Goal: Information Seeking & Learning: Learn about a topic

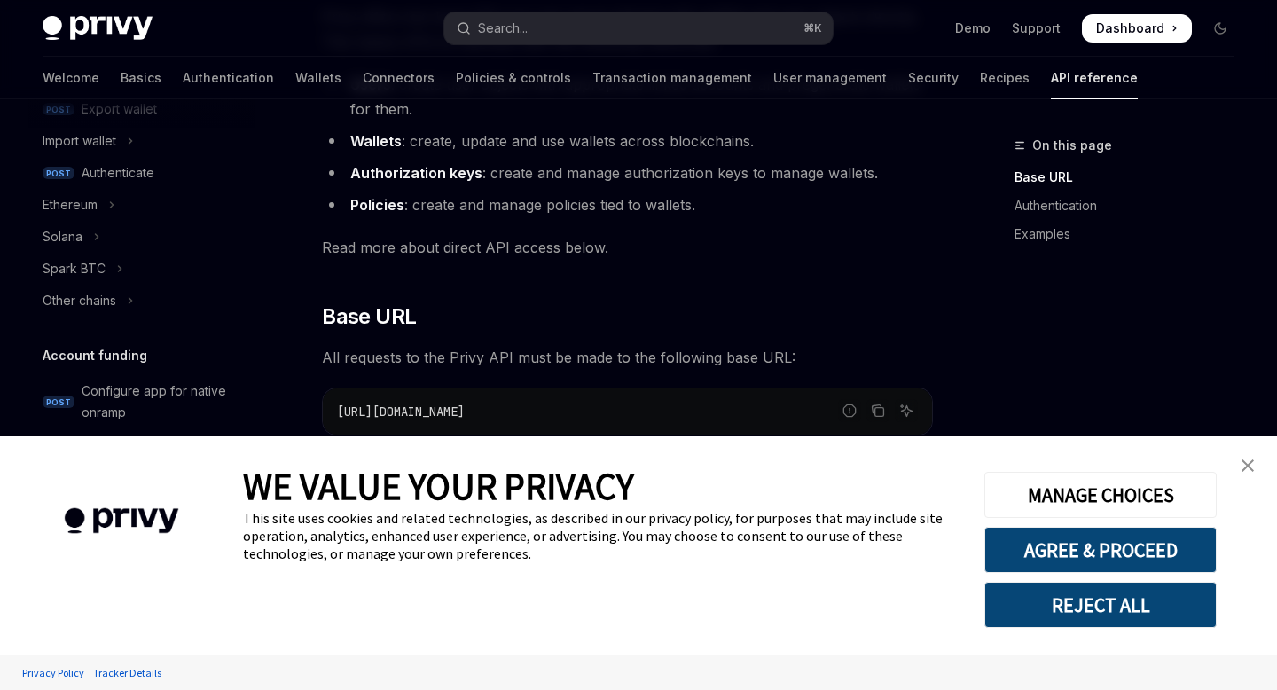
scroll to position [412, 0]
click at [114, 197] on icon "Toggle Ethereum section" at bounding box center [111, 202] width 7 height 21
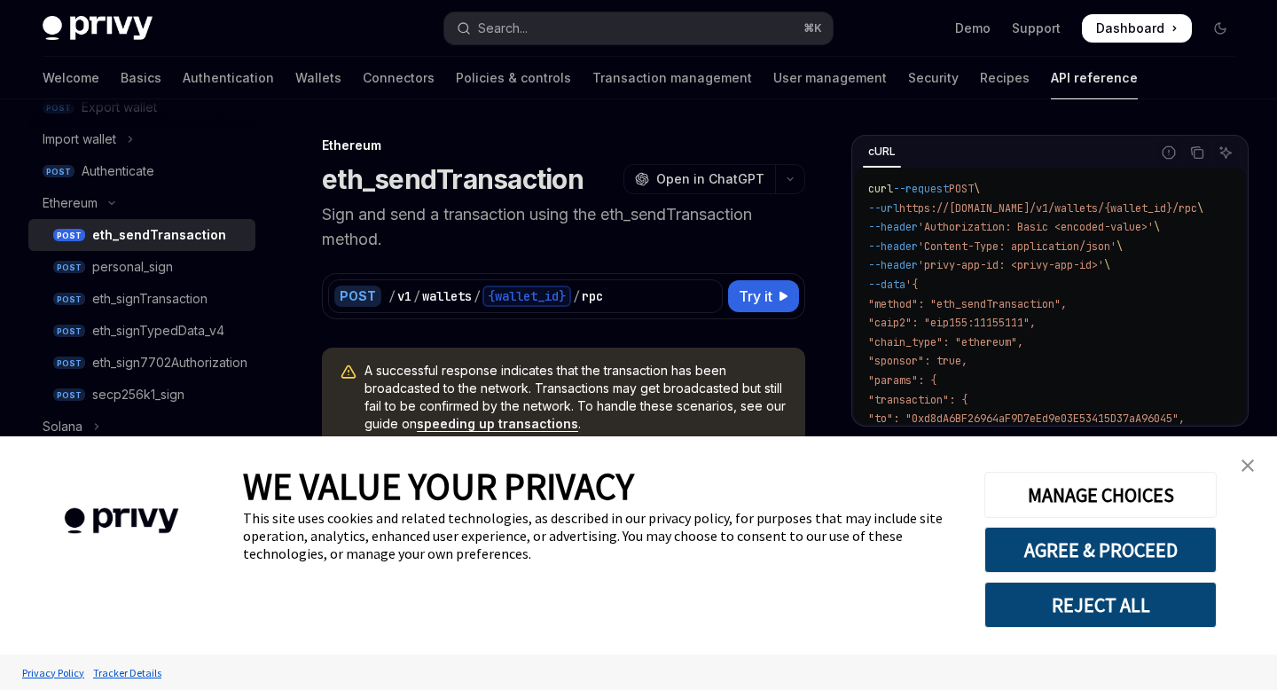
click at [1244, 459] on img "close banner" at bounding box center [1247, 465] width 12 height 12
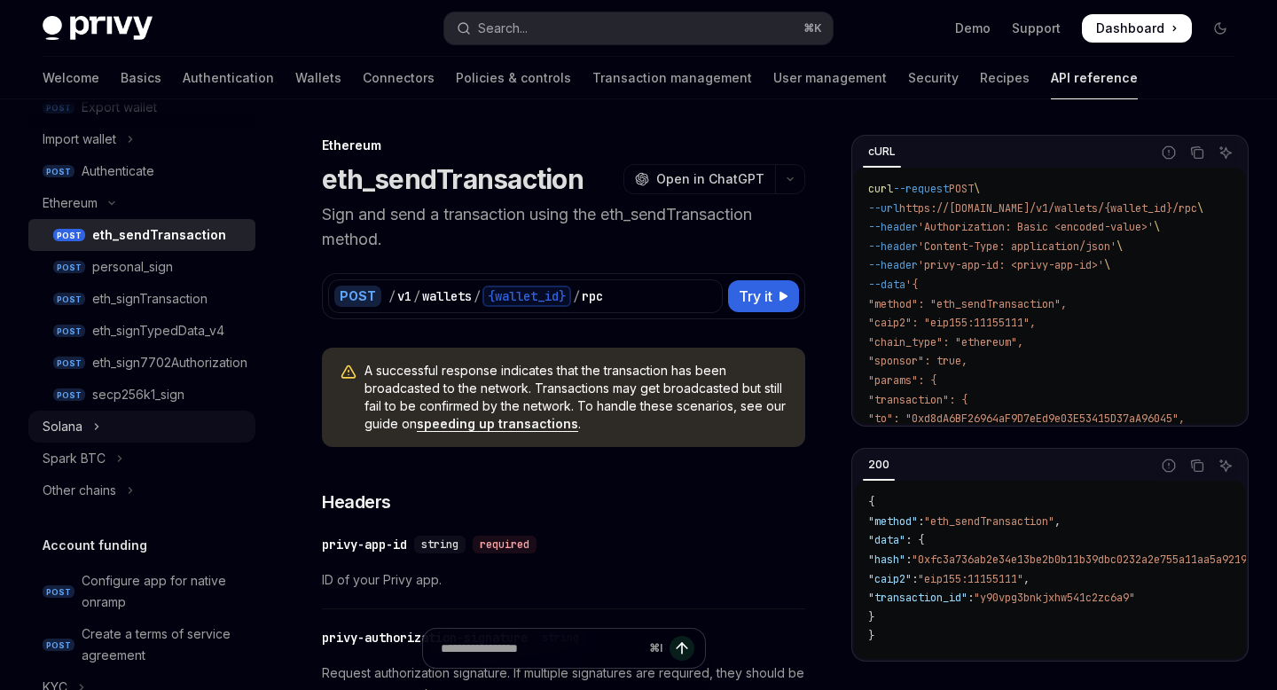
click at [96, 429] on icon "Toggle Solana section" at bounding box center [96, 426] width 7 height 21
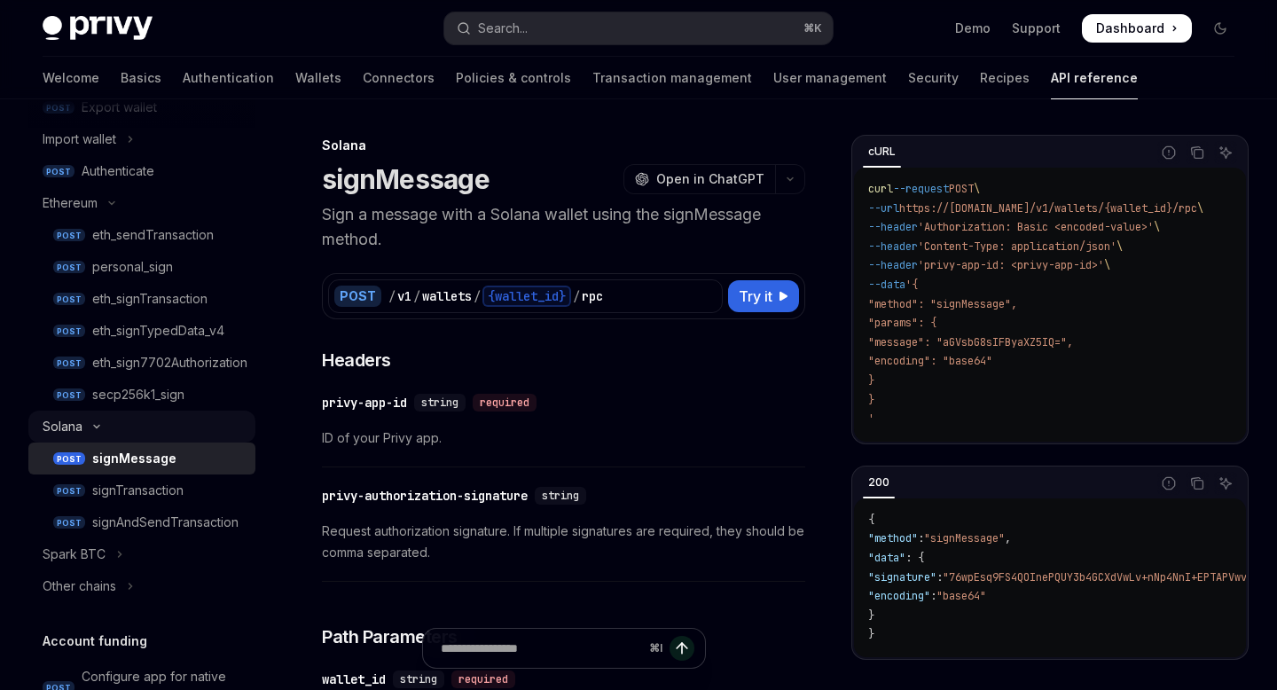
click at [98, 431] on button "Solana" at bounding box center [141, 427] width 227 height 32
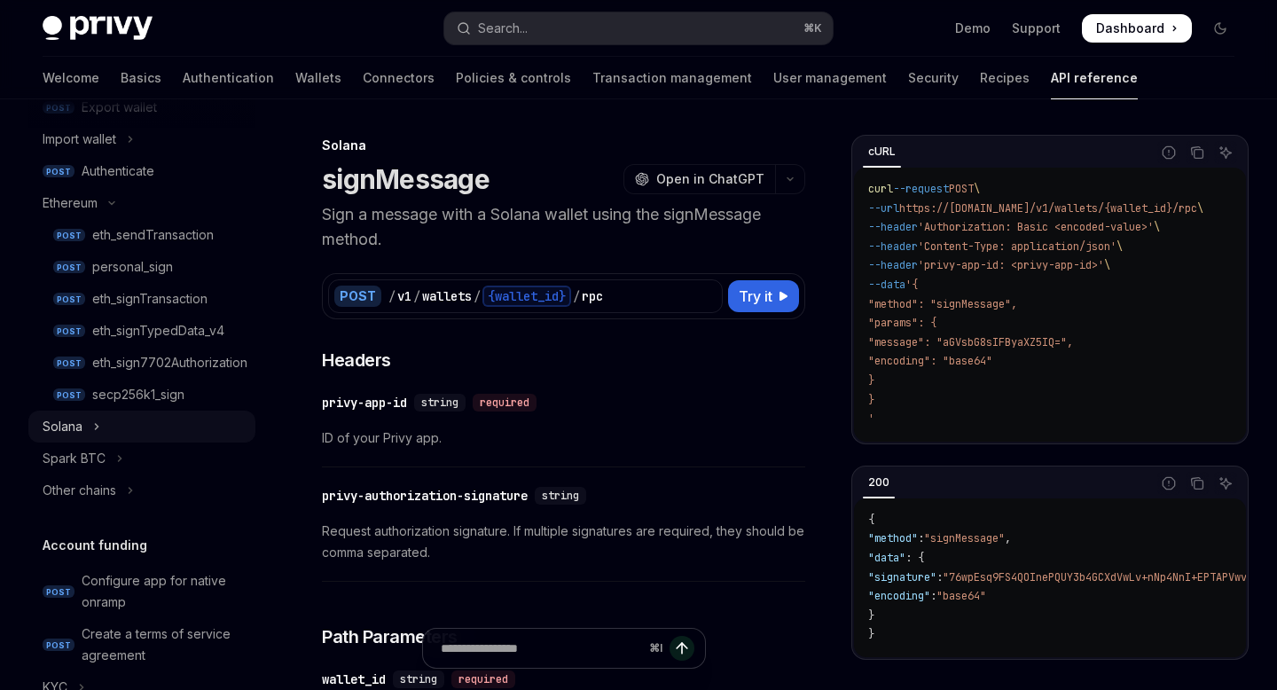
click at [98, 431] on icon "Toggle Solana section" at bounding box center [96, 426] width 7 height 21
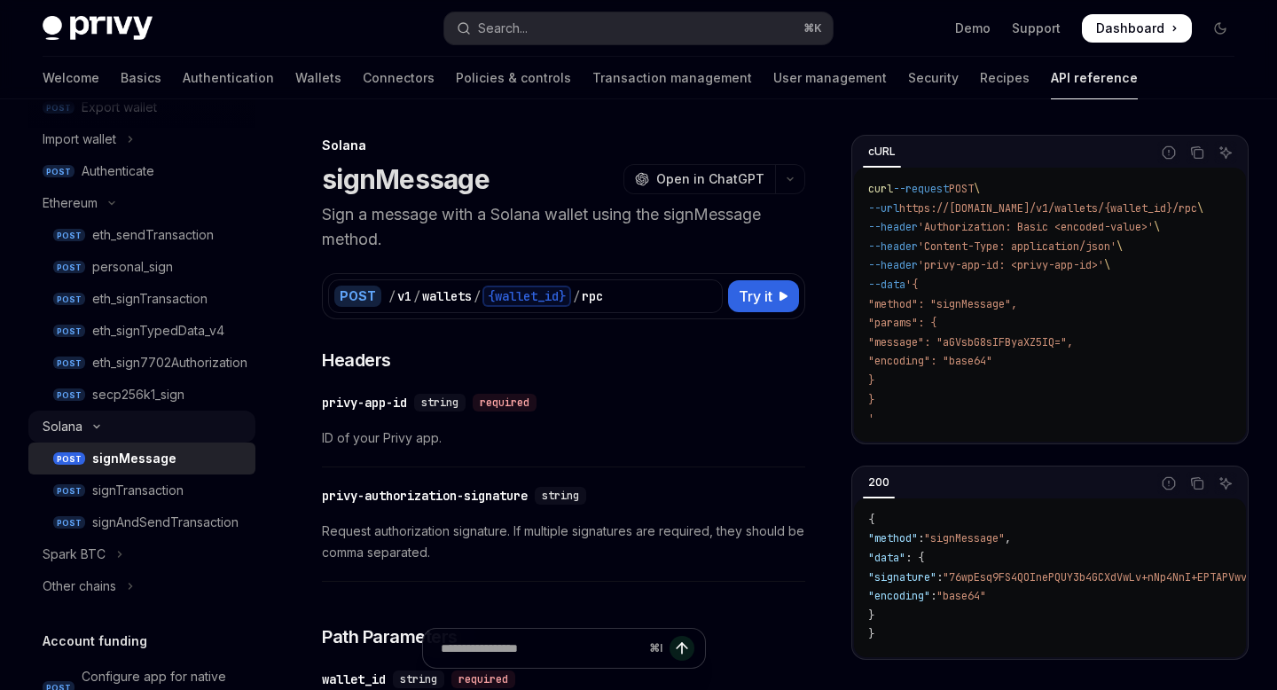
click at [98, 431] on button "Solana" at bounding box center [141, 427] width 227 height 32
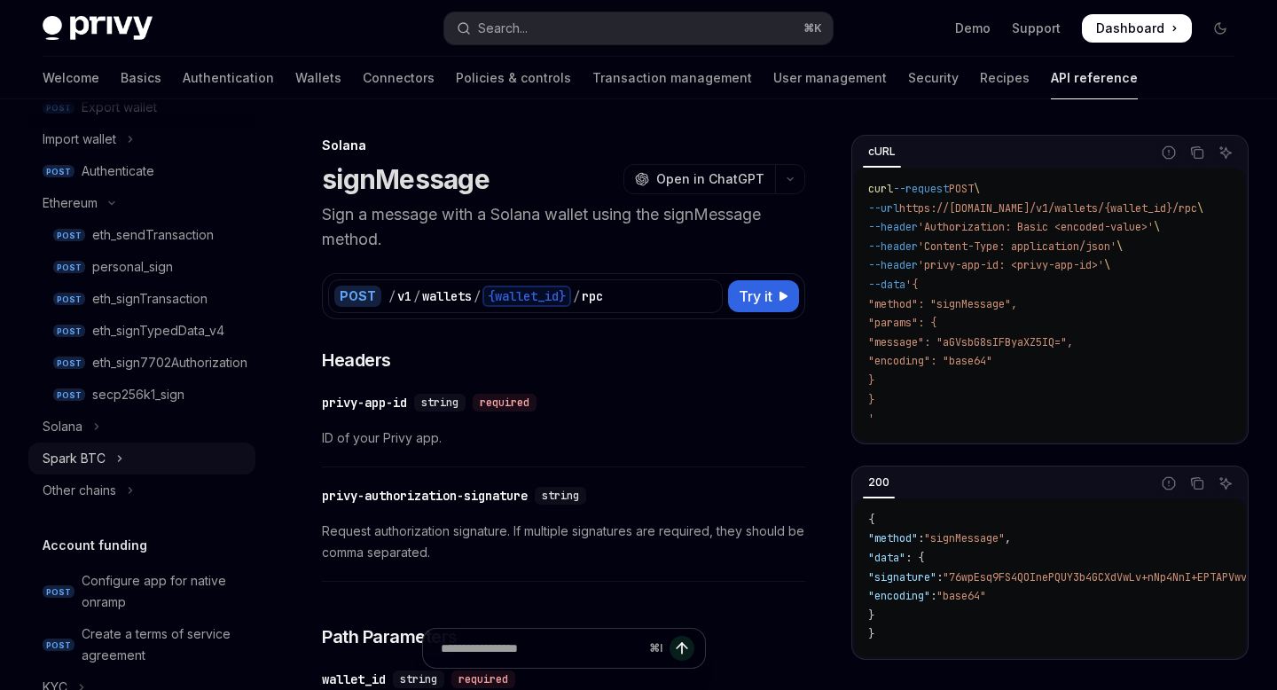
click at [117, 458] on icon "Toggle Spark BTC section" at bounding box center [119, 458] width 7 height 21
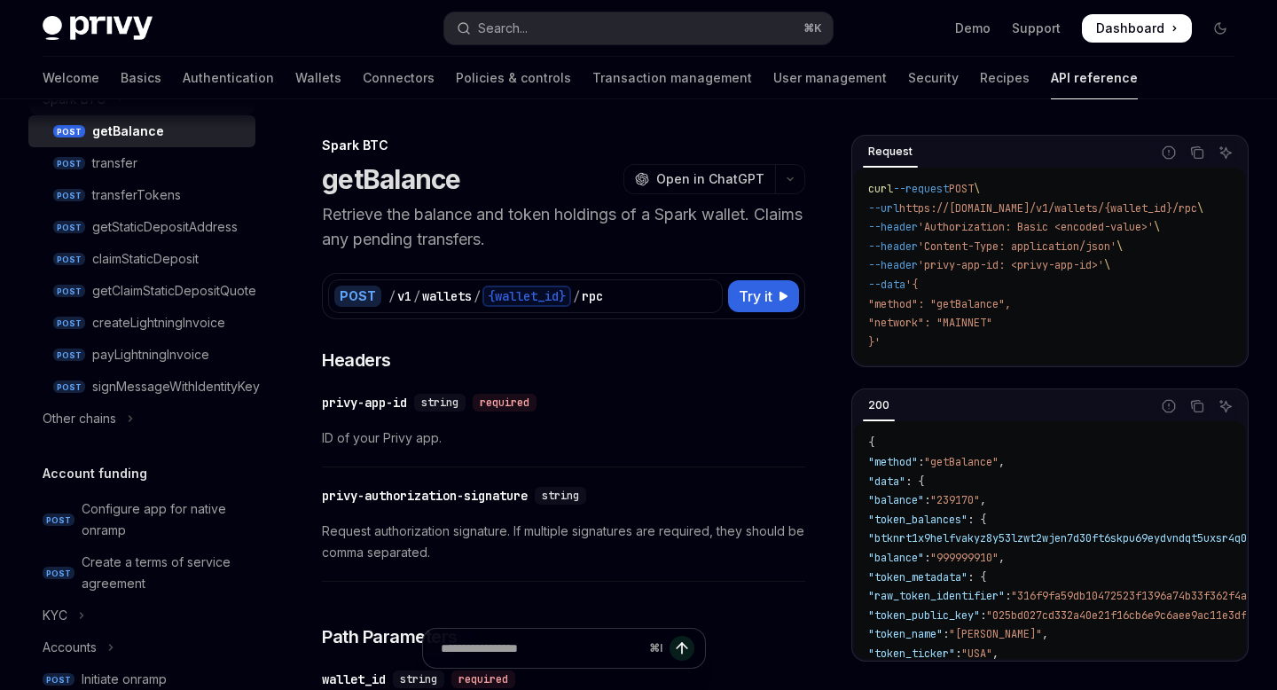
scroll to position [797, 0]
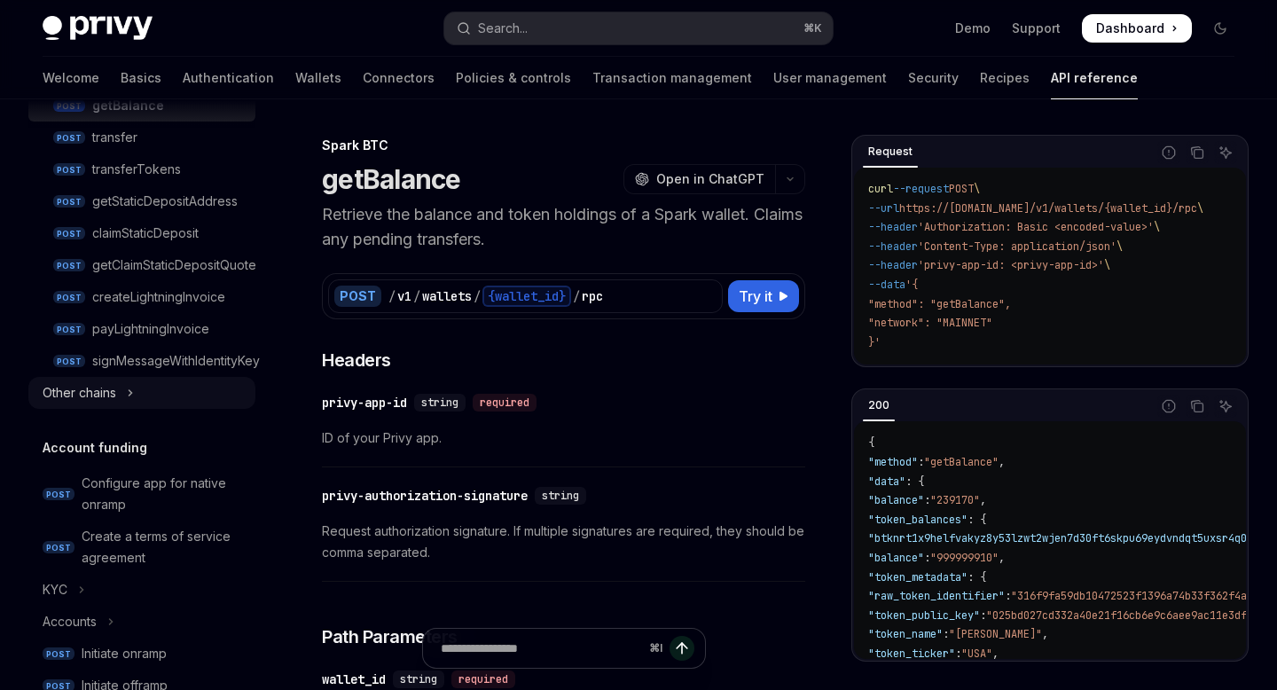
click at [126, 396] on button "Other chains" at bounding box center [141, 393] width 227 height 32
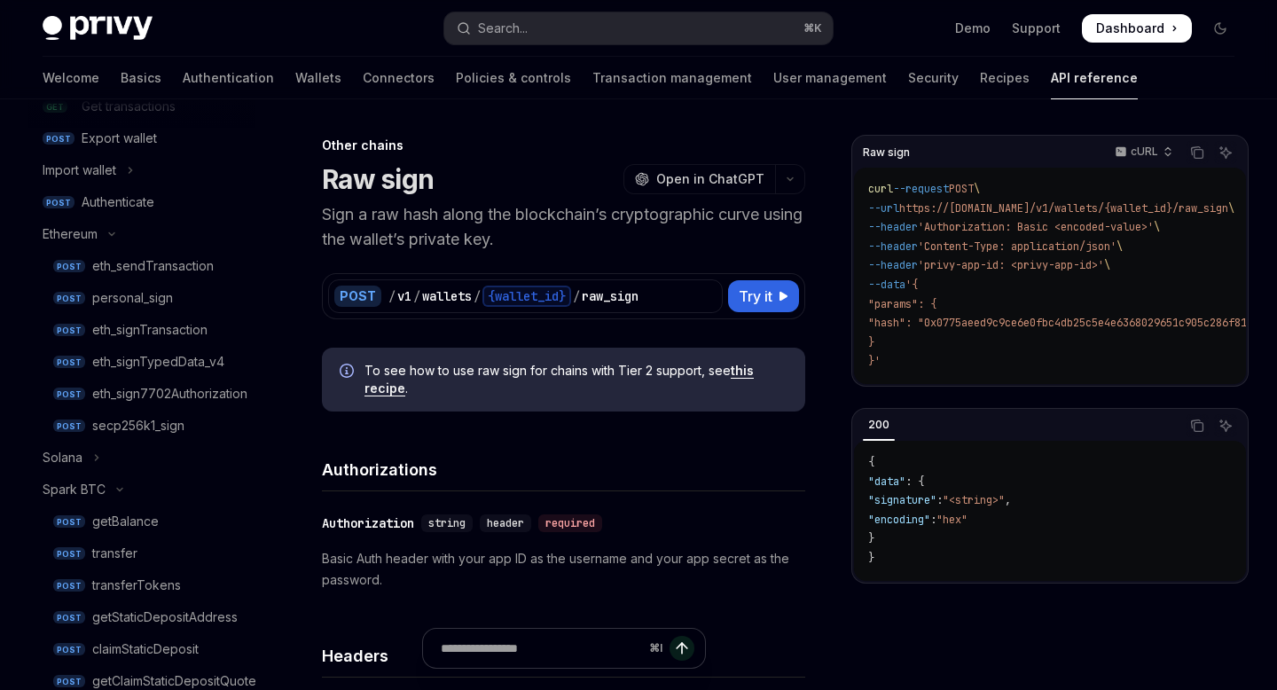
scroll to position [379, 0]
click at [102, 462] on button "Solana" at bounding box center [141, 459] width 227 height 32
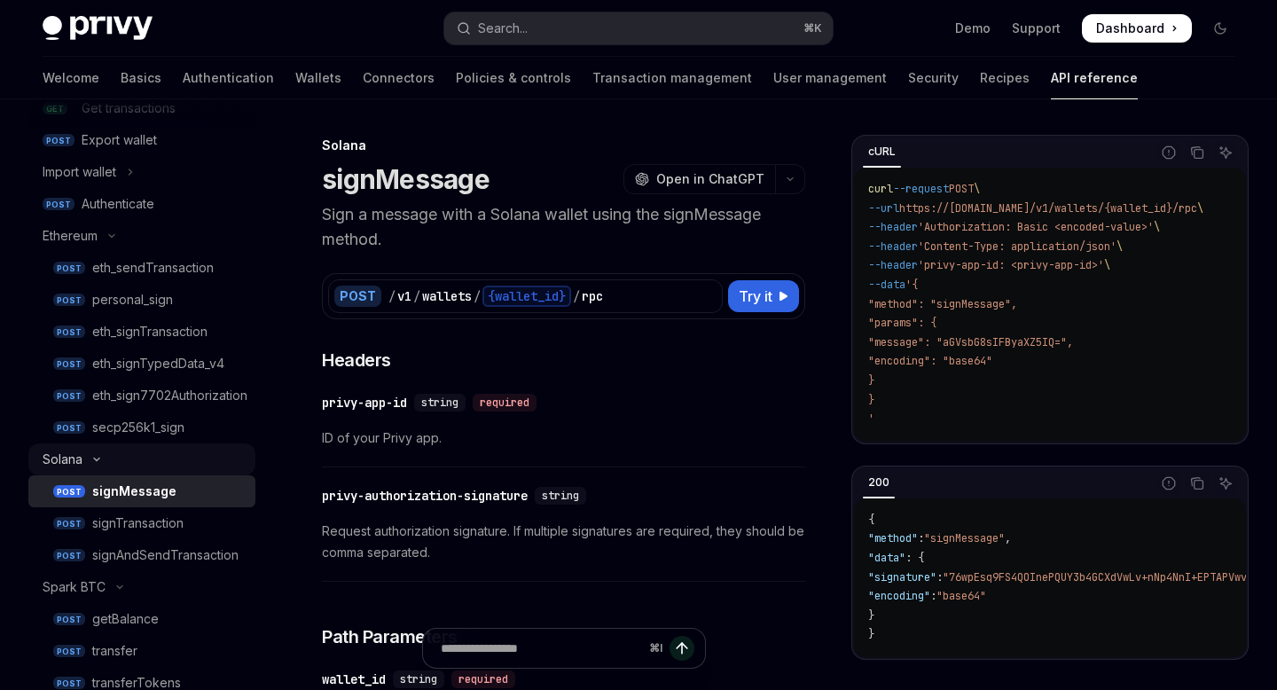
click at [94, 453] on button "Solana" at bounding box center [141, 459] width 227 height 32
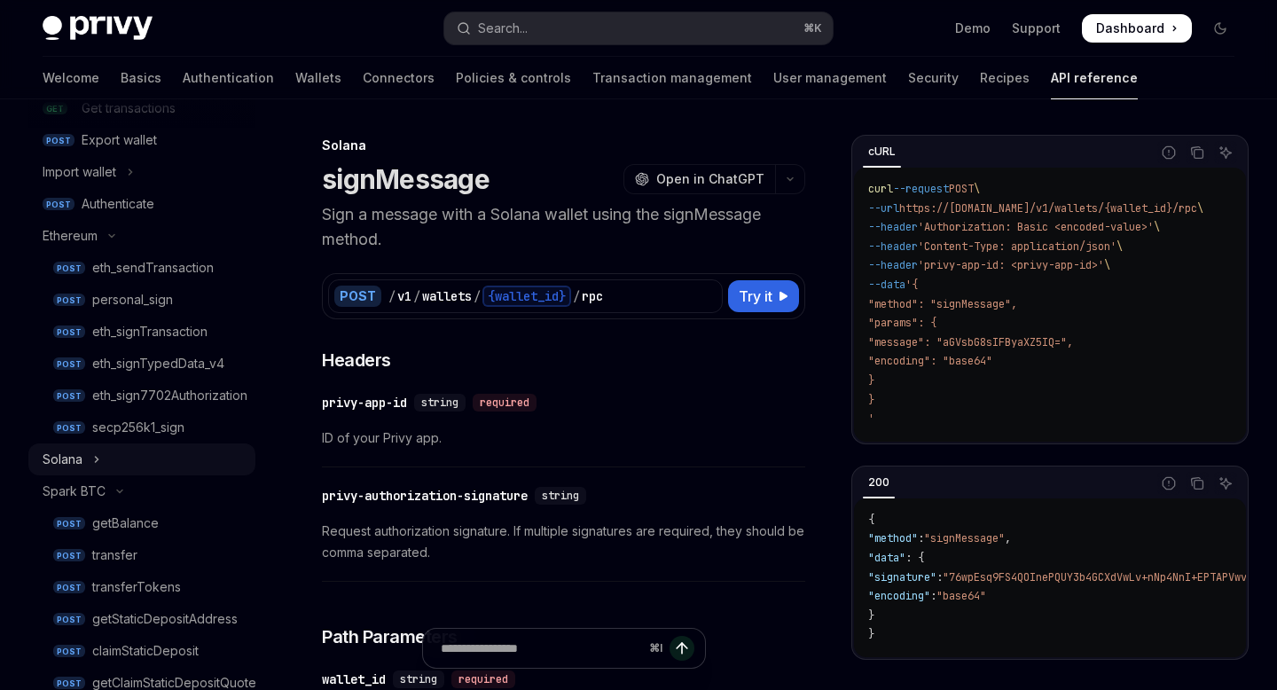
click at [94, 453] on icon "Toggle Solana section" at bounding box center [96, 459] width 7 height 21
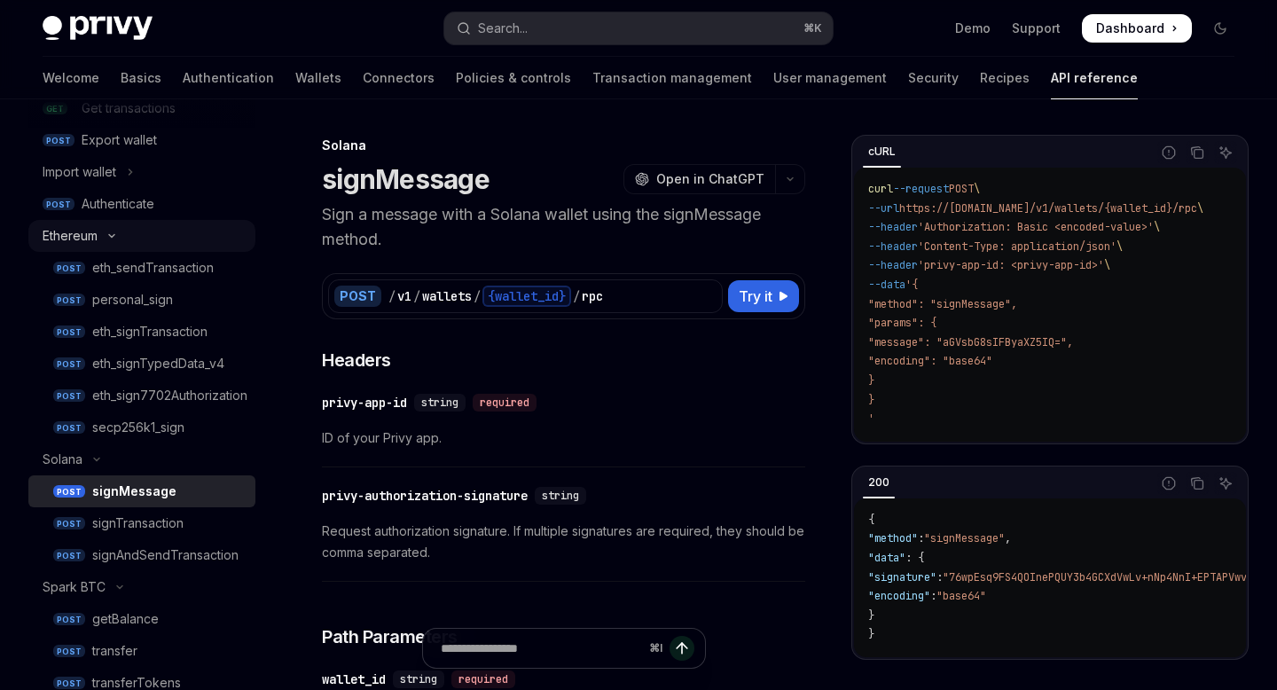
click at [113, 240] on button "Ethereum" at bounding box center [141, 236] width 227 height 32
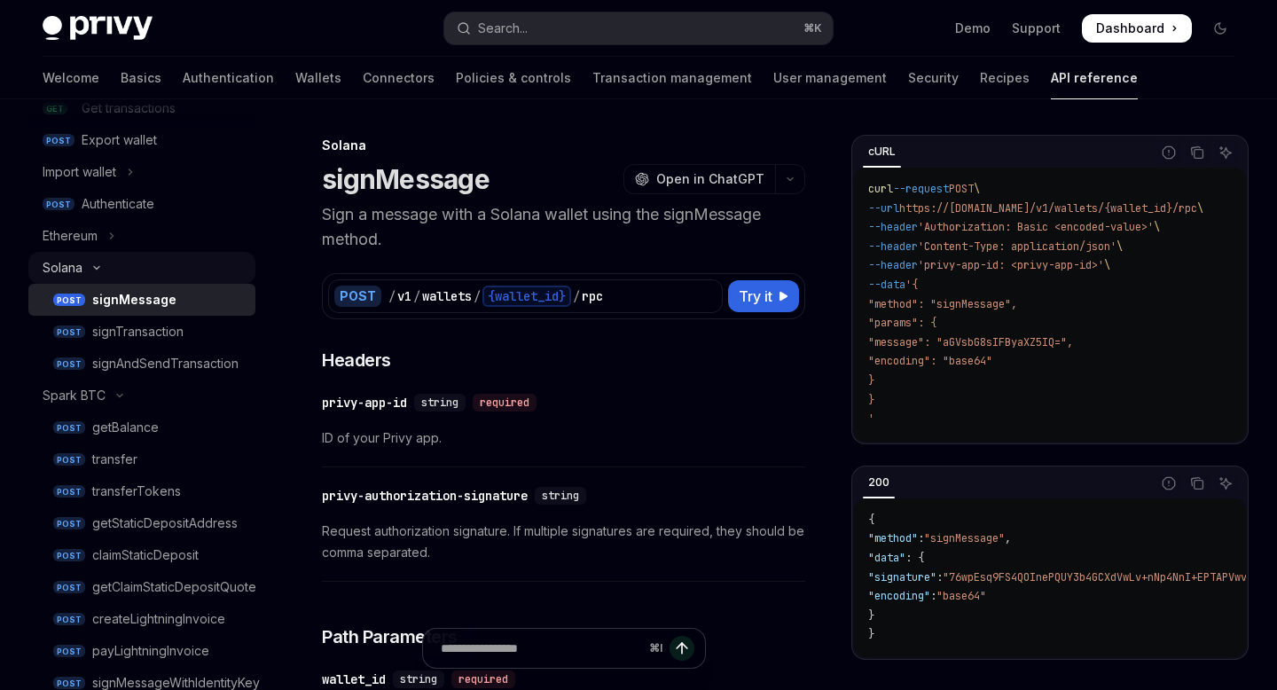
click at [98, 262] on button "Solana" at bounding box center [141, 268] width 227 height 32
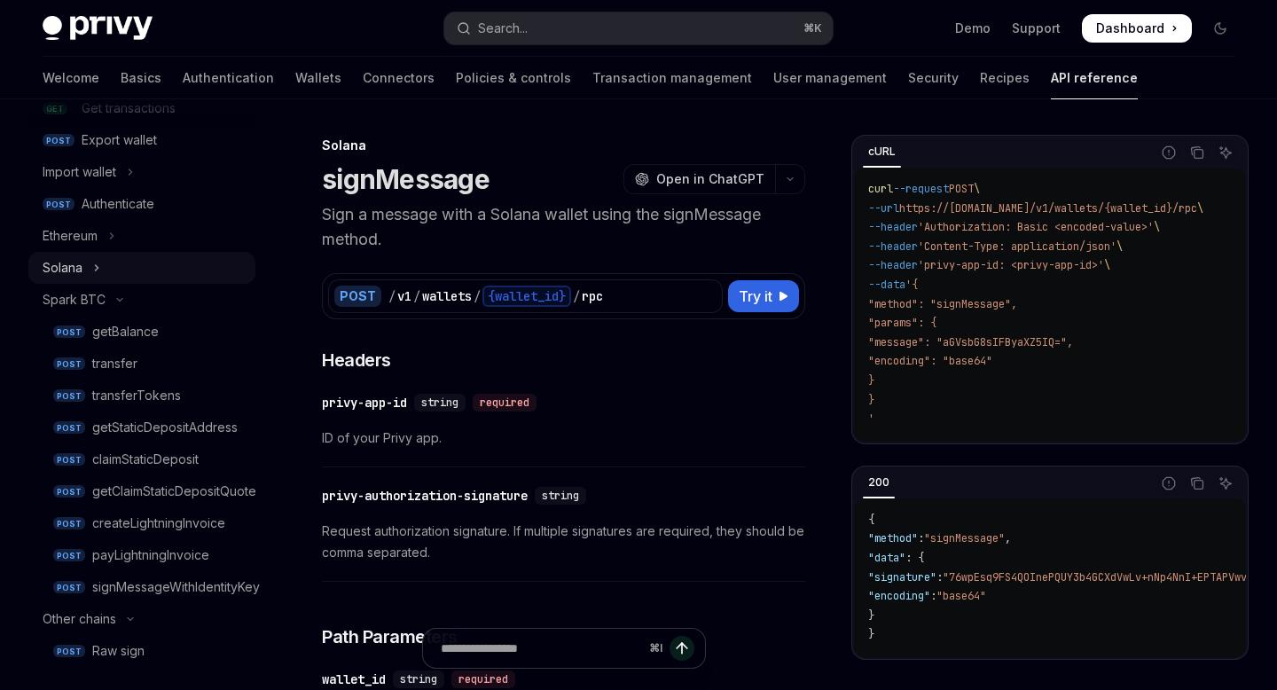
click at [98, 262] on icon "Toggle Solana section" at bounding box center [96, 267] width 7 height 21
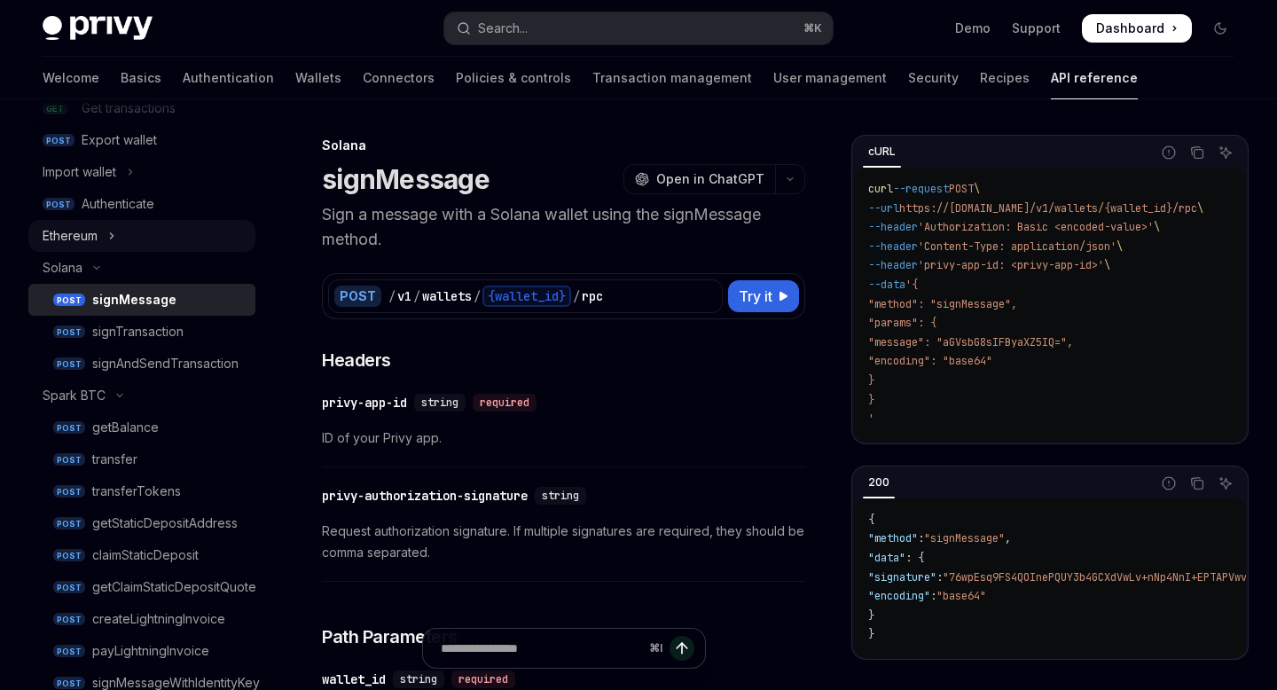
click at [112, 231] on icon "Toggle Ethereum section" at bounding box center [111, 235] width 7 height 21
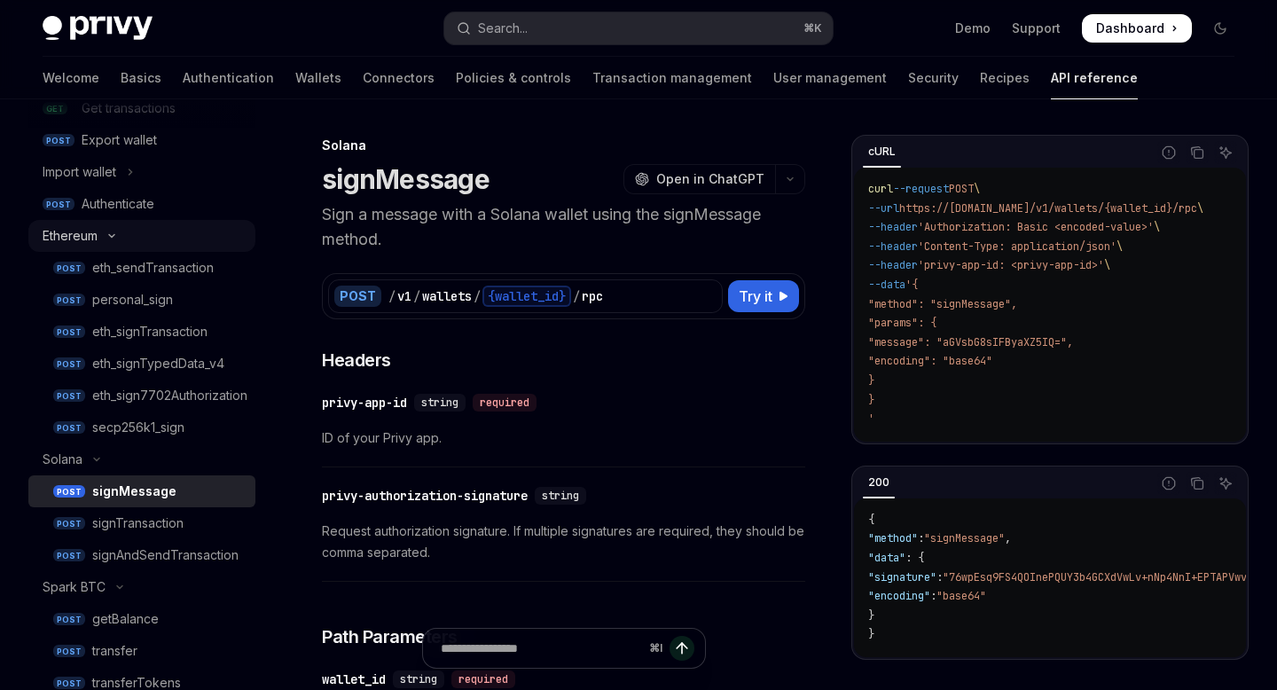
type textarea "*"
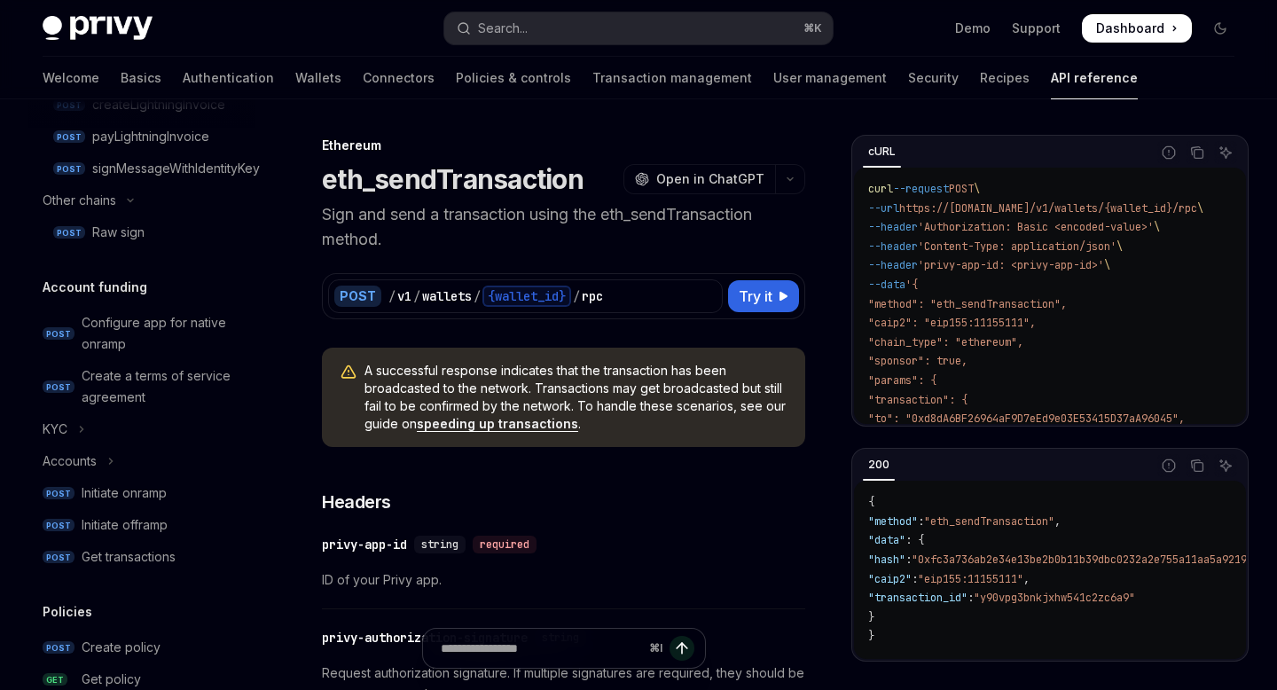
scroll to position [1092, 0]
